Goal: Manage account settings

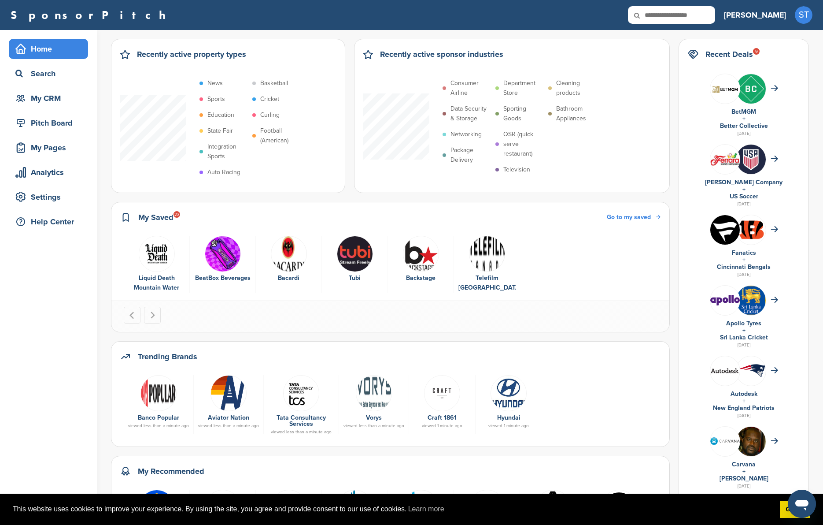
click at [149, 263] on img "1 of 6" at bounding box center [157, 254] width 36 height 36
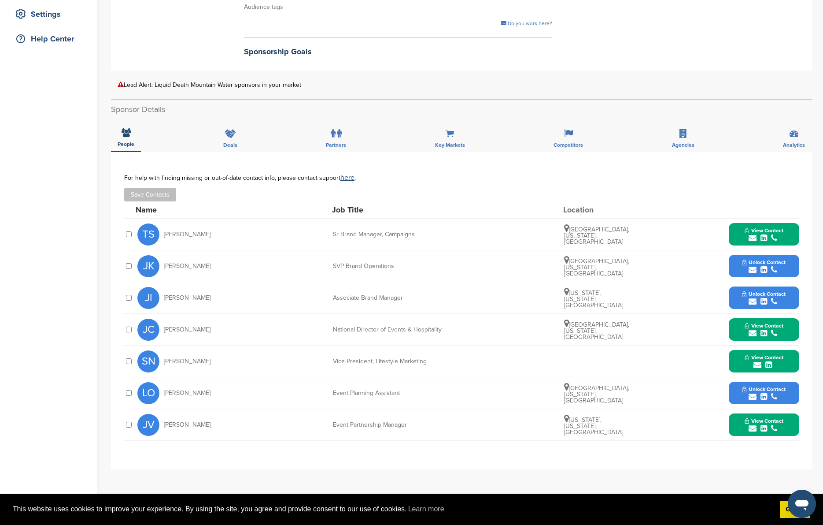
scroll to position [186, 0]
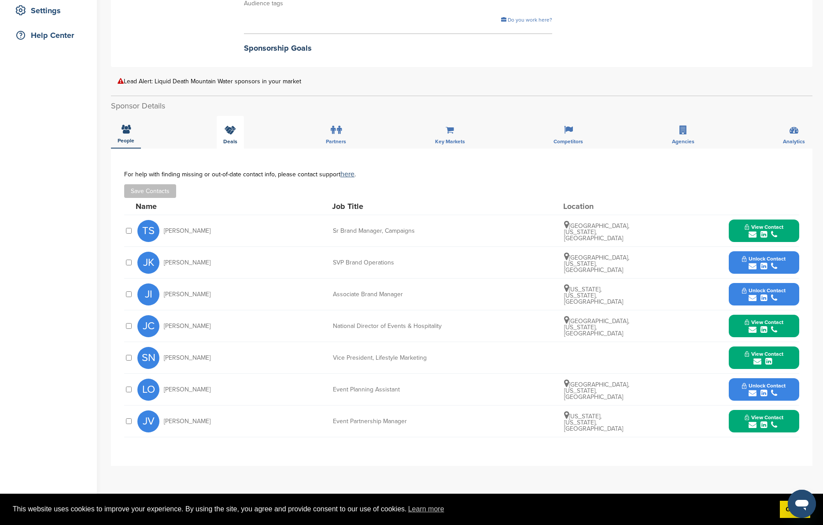
click at [227, 133] on icon at bounding box center [230, 130] width 11 height 9
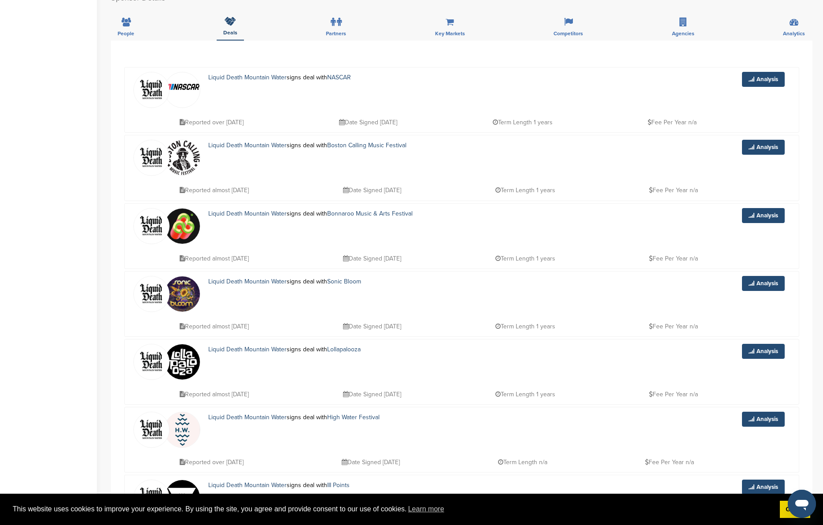
scroll to position [318, 0]
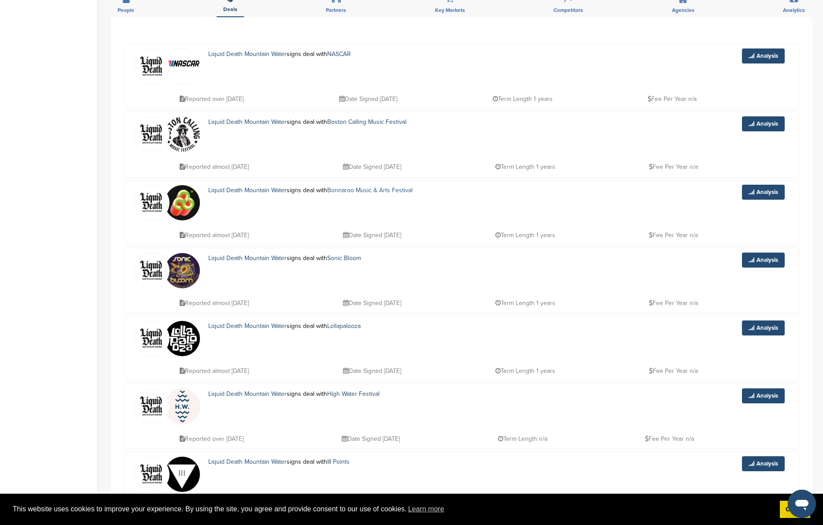
click at [364, 188] on link "Bonnaroo Music & Arts Festival" at bounding box center [369, 189] width 85 height 7
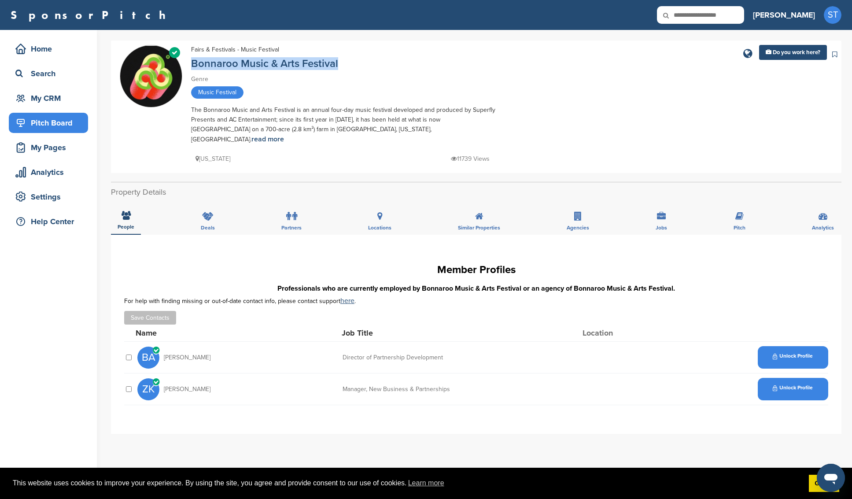
click at [42, 120] on div "Pitch Board" at bounding box center [50, 123] width 75 height 16
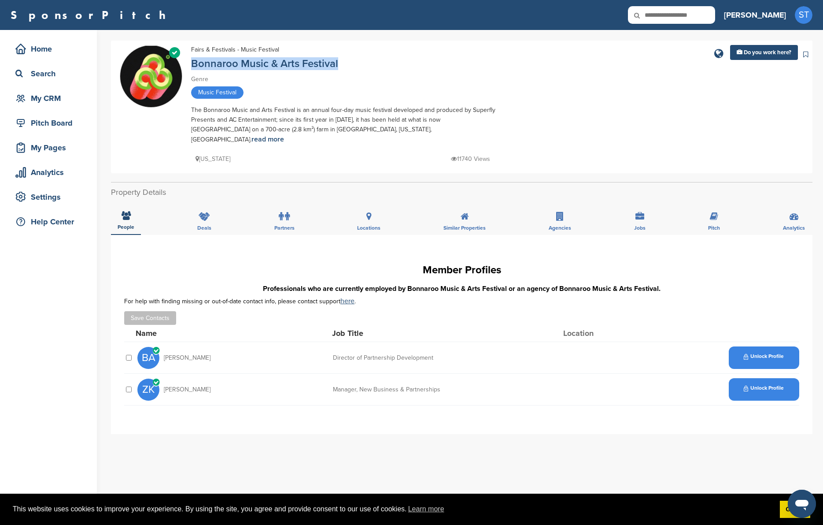
drag, startPoint x: 350, startPoint y: 65, endPoint x: 190, endPoint y: 70, distance: 160.0
click at [190, 70] on div "Verified Fairs & Festivals - Music Festival Bonnaroo Music & Arts Festival Genr…" at bounding box center [462, 107] width 684 height 124
copy link "Bonnaroo Music & Arts Festival"
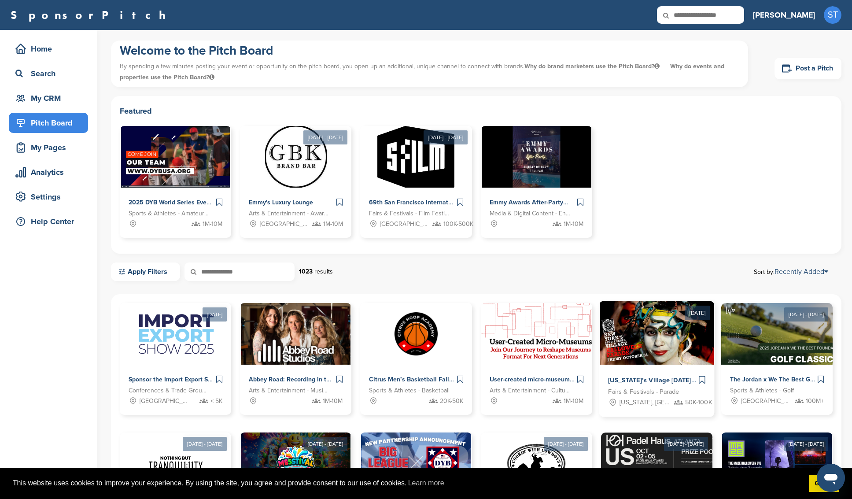
click at [650, 350] on img at bounding box center [657, 333] width 114 height 64
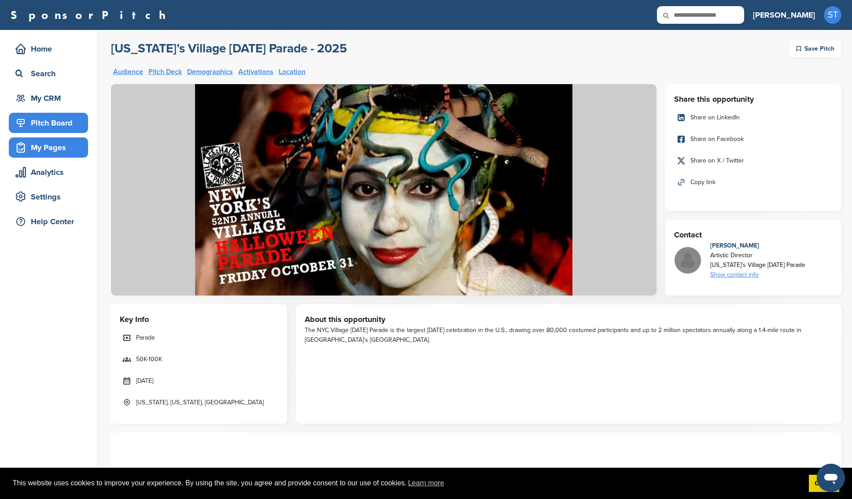
click at [42, 146] on div "My Pages" at bounding box center [50, 148] width 75 height 16
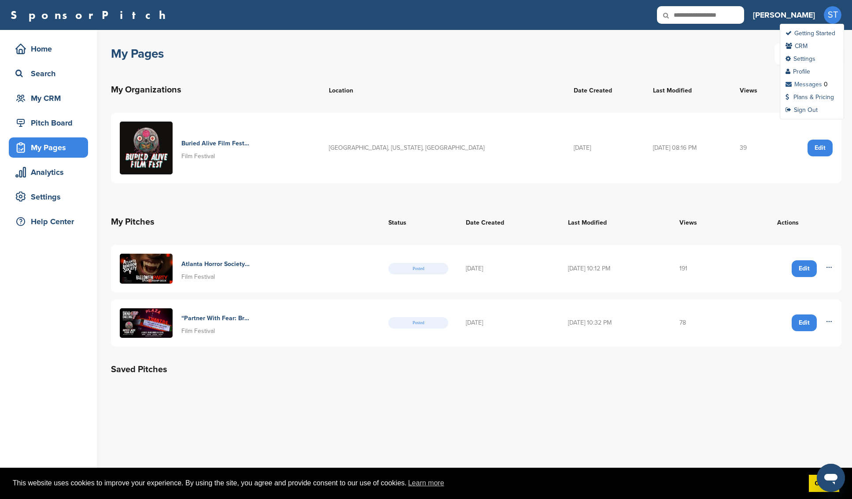
click at [813, 85] on link "Messages" at bounding box center [804, 84] width 37 height 7
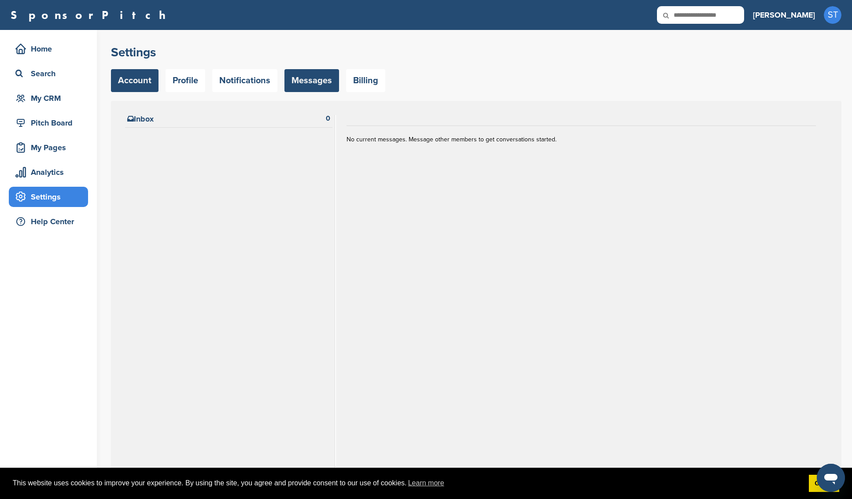
click at [133, 85] on link "Account" at bounding box center [135, 80] width 48 height 23
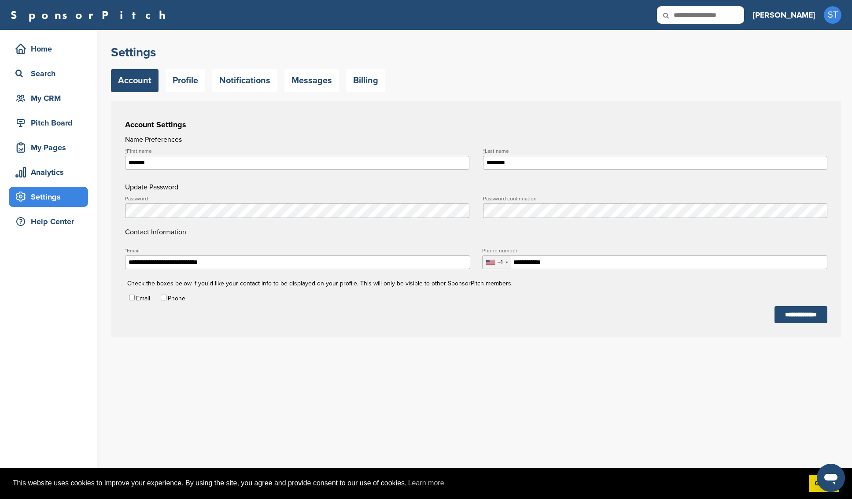
type input "**********"
click at [46, 98] on div "My CRM" at bounding box center [50, 98] width 75 height 16
click at [44, 122] on div "Pitch Board" at bounding box center [50, 123] width 75 height 16
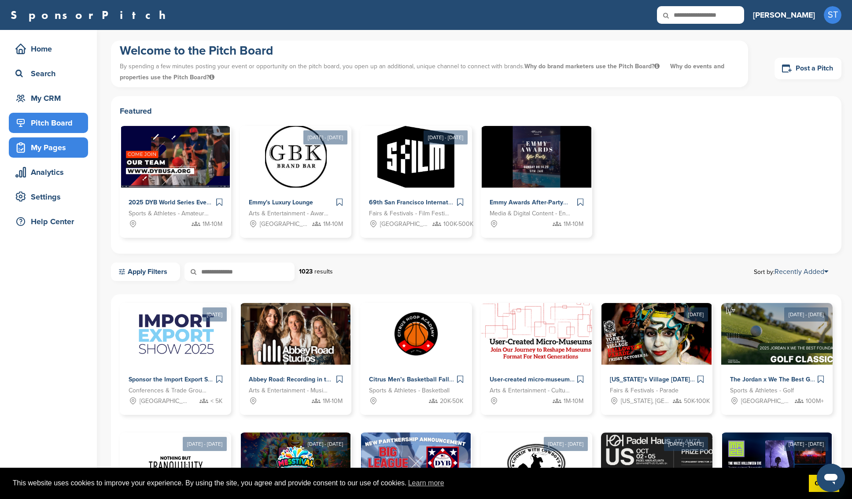
click at [41, 149] on div "My Pages" at bounding box center [50, 148] width 75 height 16
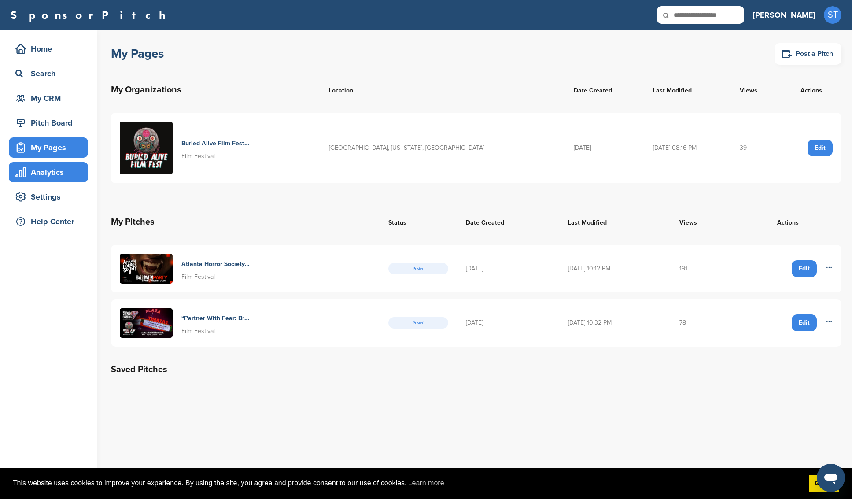
click at [36, 171] on div "Analytics" at bounding box center [50, 172] width 75 height 16
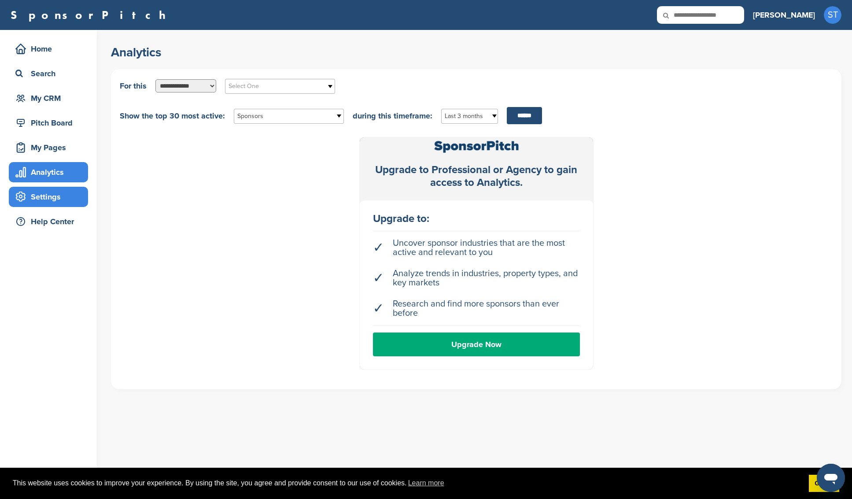
click at [37, 201] on div "Settings" at bounding box center [50, 197] width 75 height 16
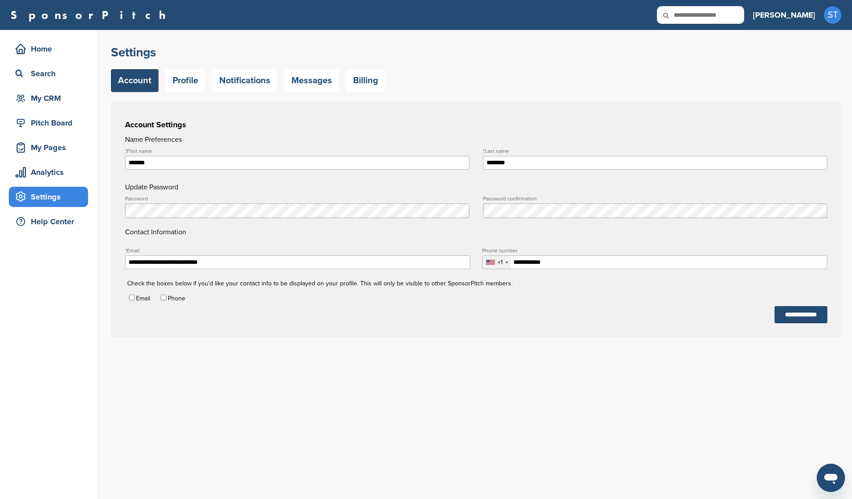
type input "**********"
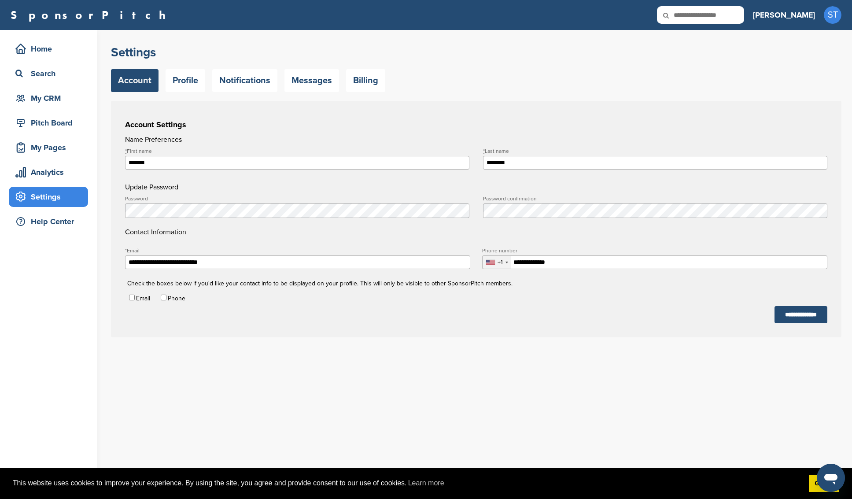
click at [641, 69] on div "Settings Account Profile Notifications Messages Billing" at bounding box center [476, 68] width 731 height 48
